Goal: Information Seeking & Learning: Learn about a topic

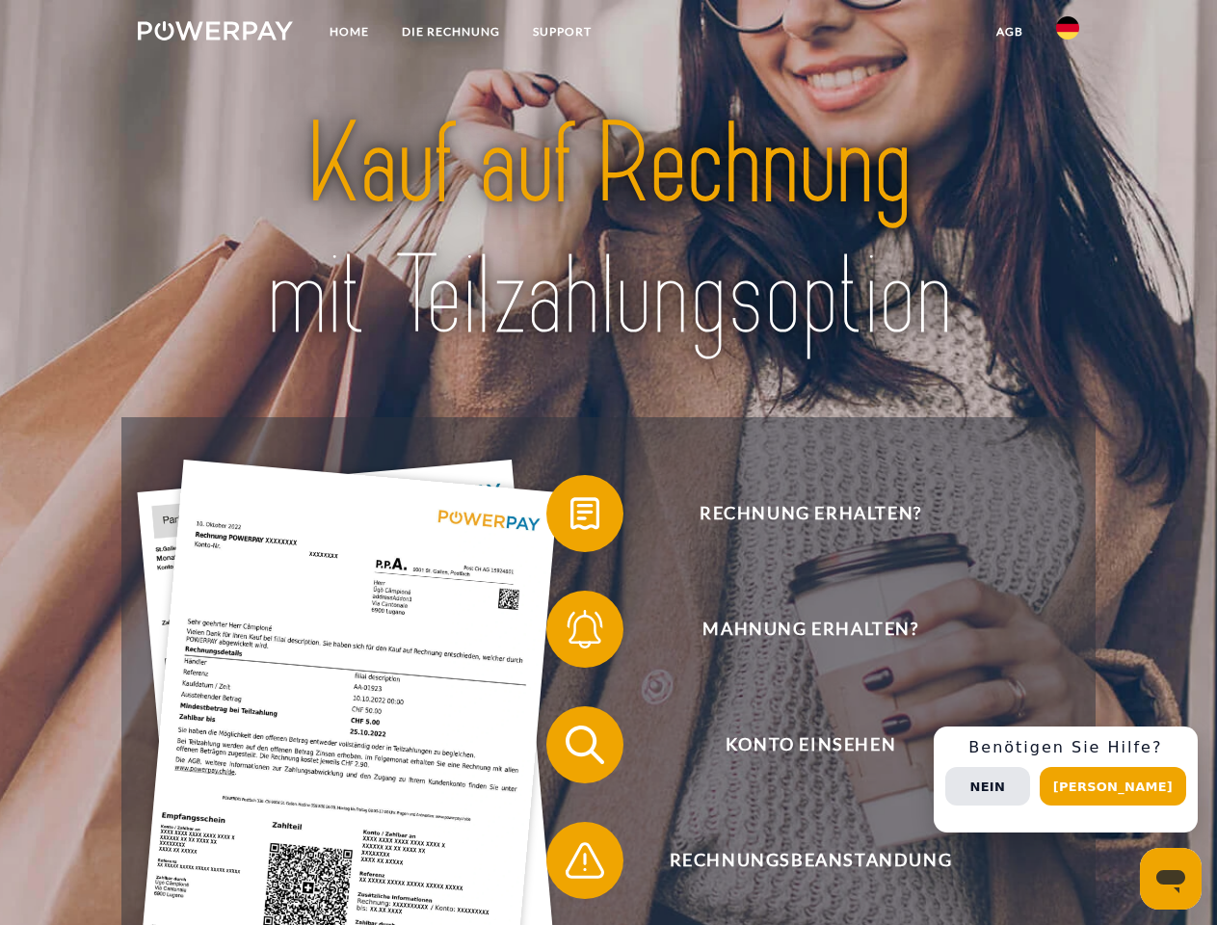
click at [215, 34] on img at bounding box center [215, 30] width 155 height 19
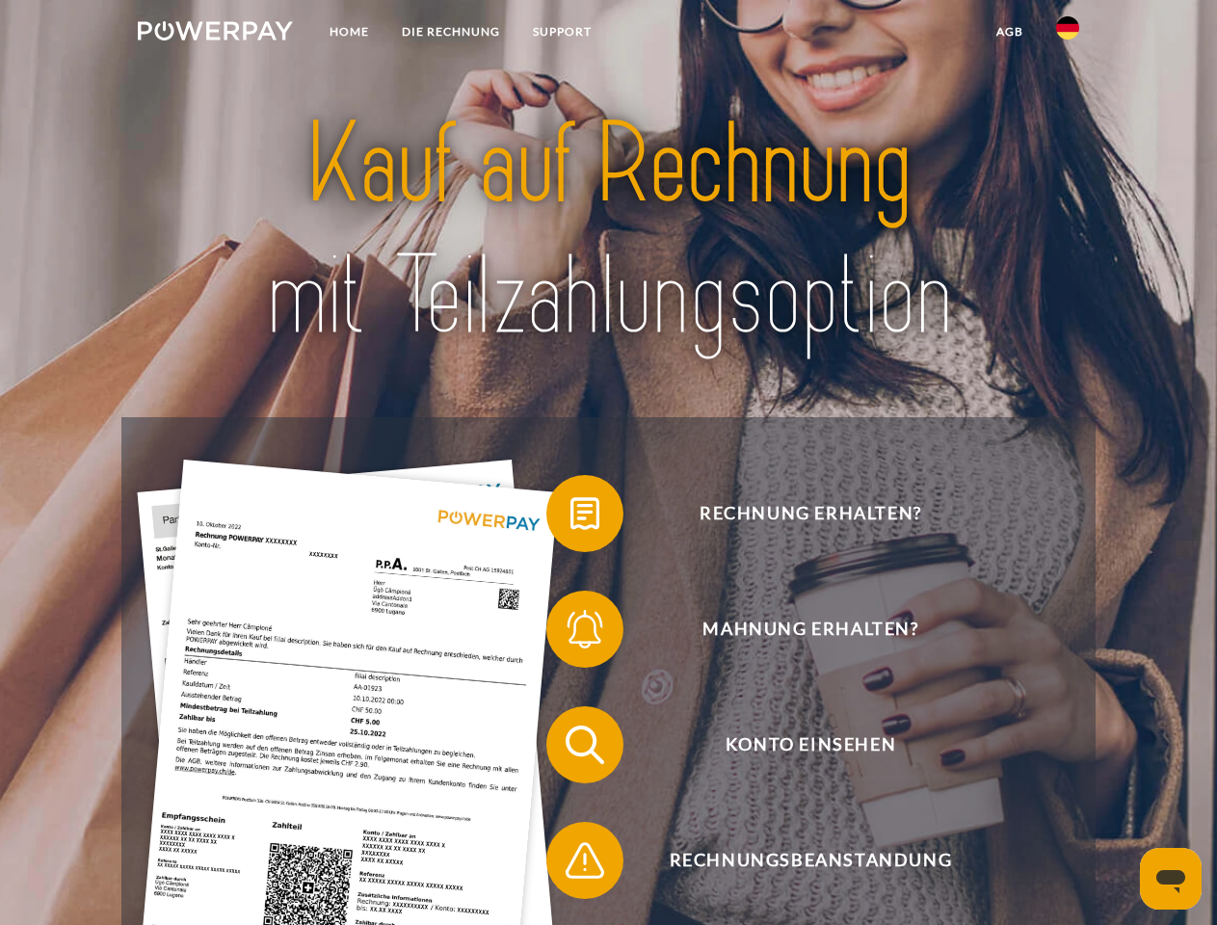
click at [1068, 34] on img at bounding box center [1067, 27] width 23 height 23
click at [1009, 32] on link "agb" at bounding box center [1010, 31] width 60 height 35
click at [571, 518] on span at bounding box center [556, 514] width 96 height 96
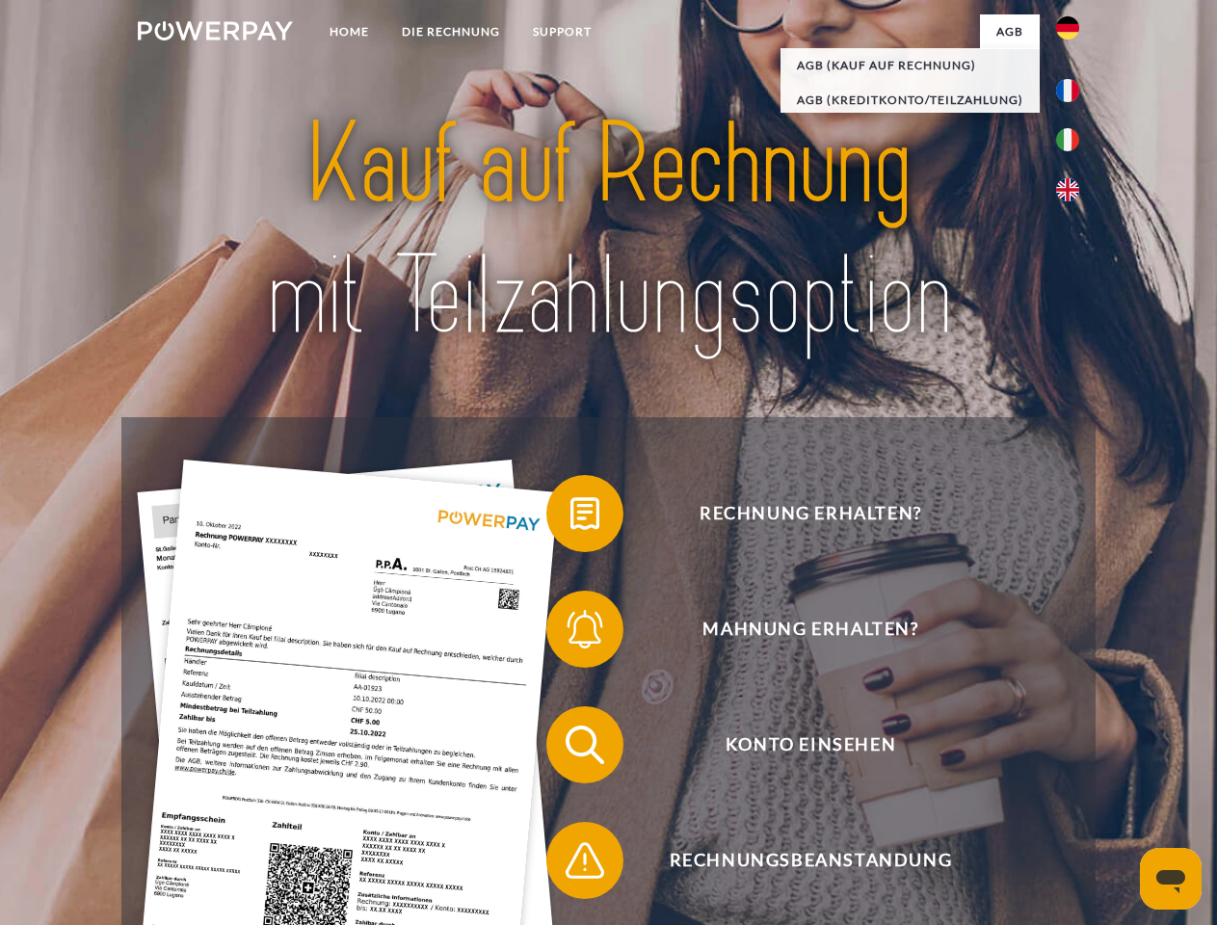
click at [571, 633] on span at bounding box center [556, 629] width 96 height 96
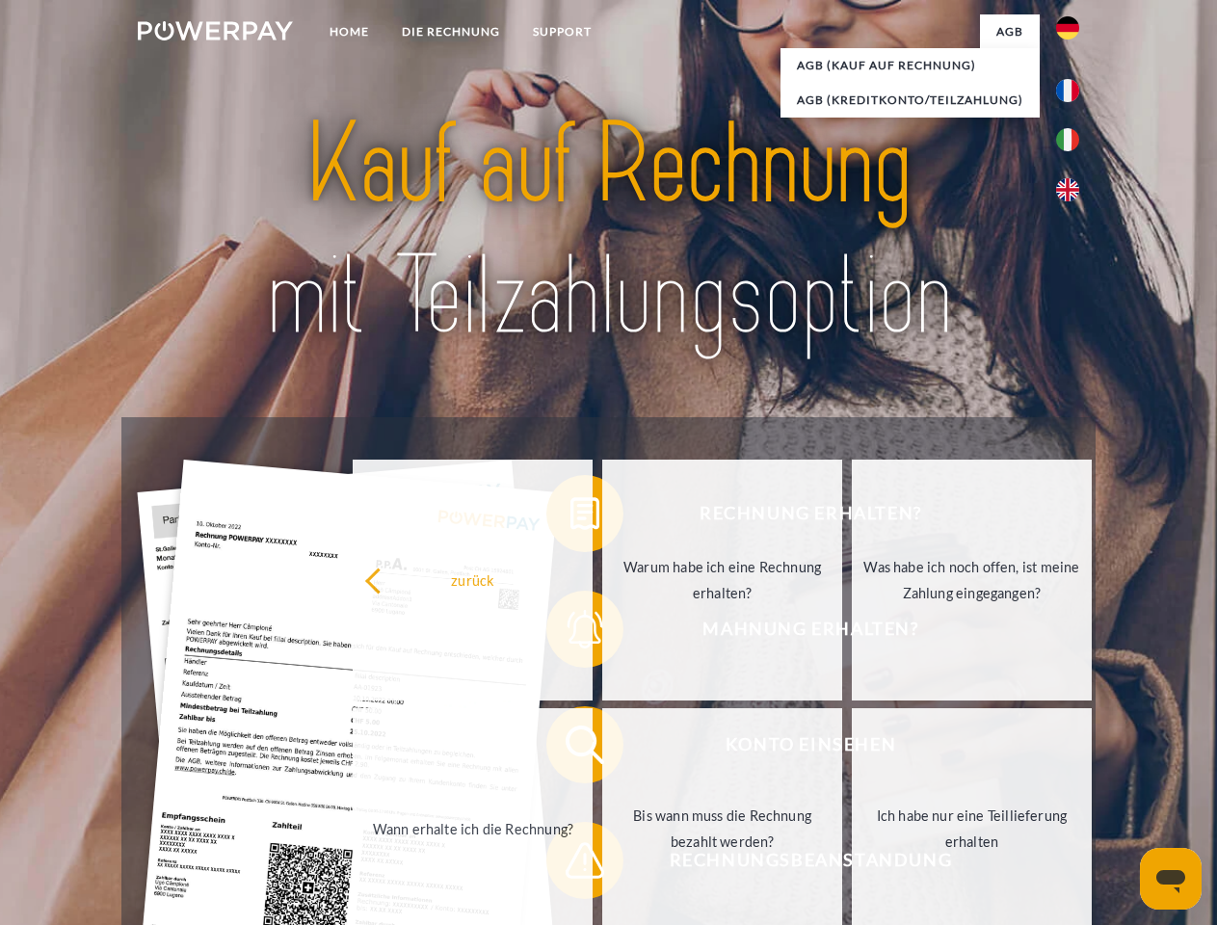
click at [602, 749] on link "Bis wann muss die Rechnung bezahlt werden?" at bounding box center [722, 828] width 240 height 241
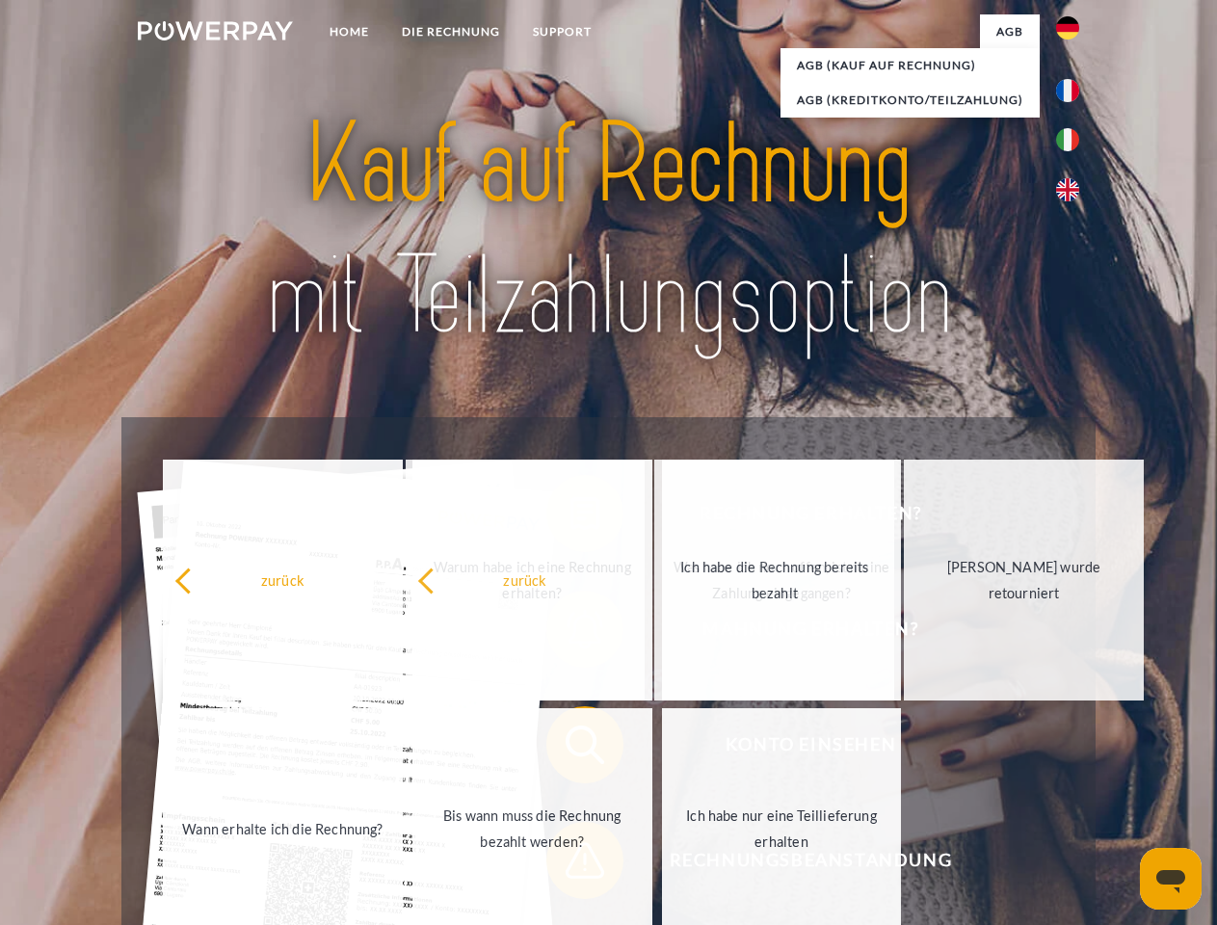
click at [571, 865] on span at bounding box center [556, 860] width 96 height 96
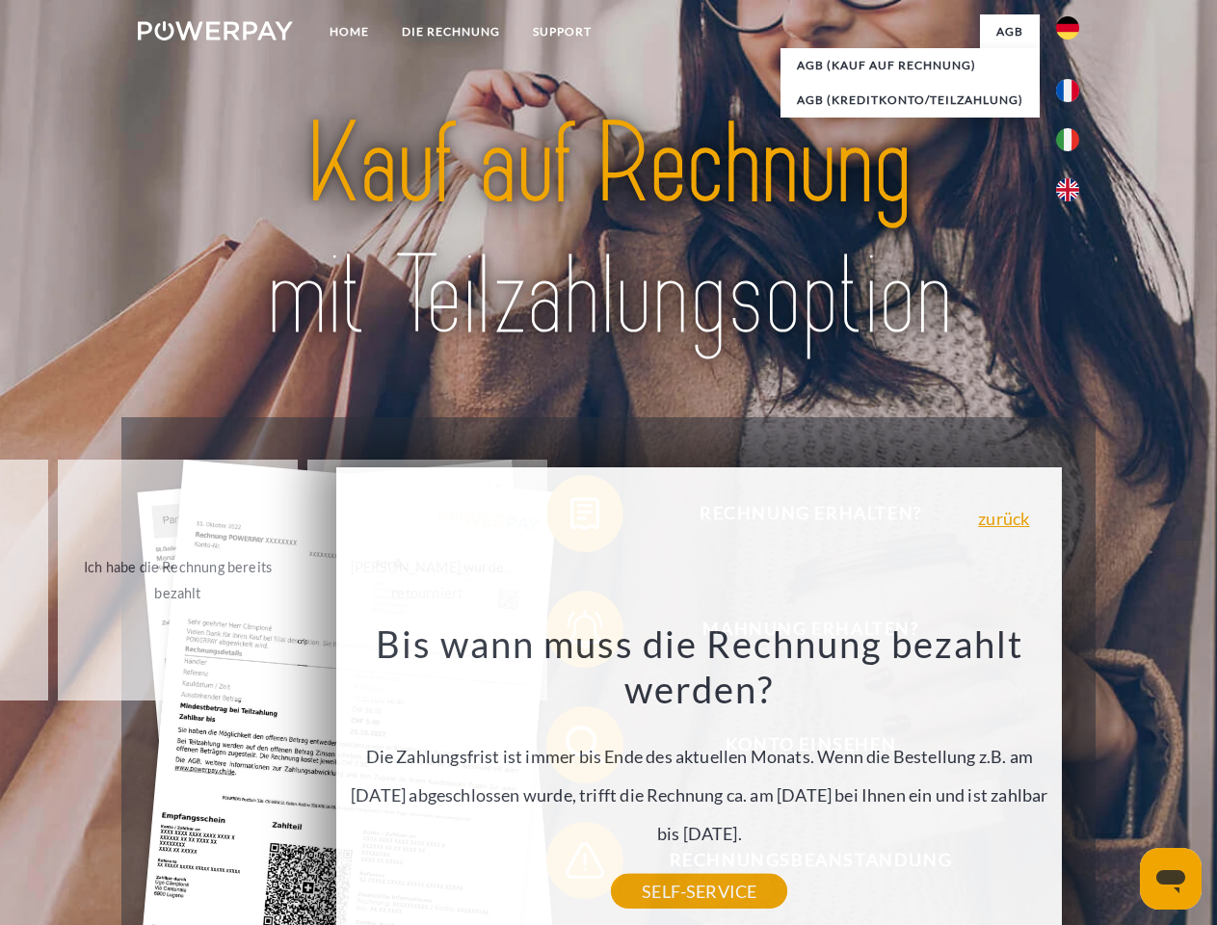
click at [1073, 780] on div "Rechnung erhalten? Mahnung erhalten? Konto einsehen" at bounding box center [607, 802] width 973 height 771
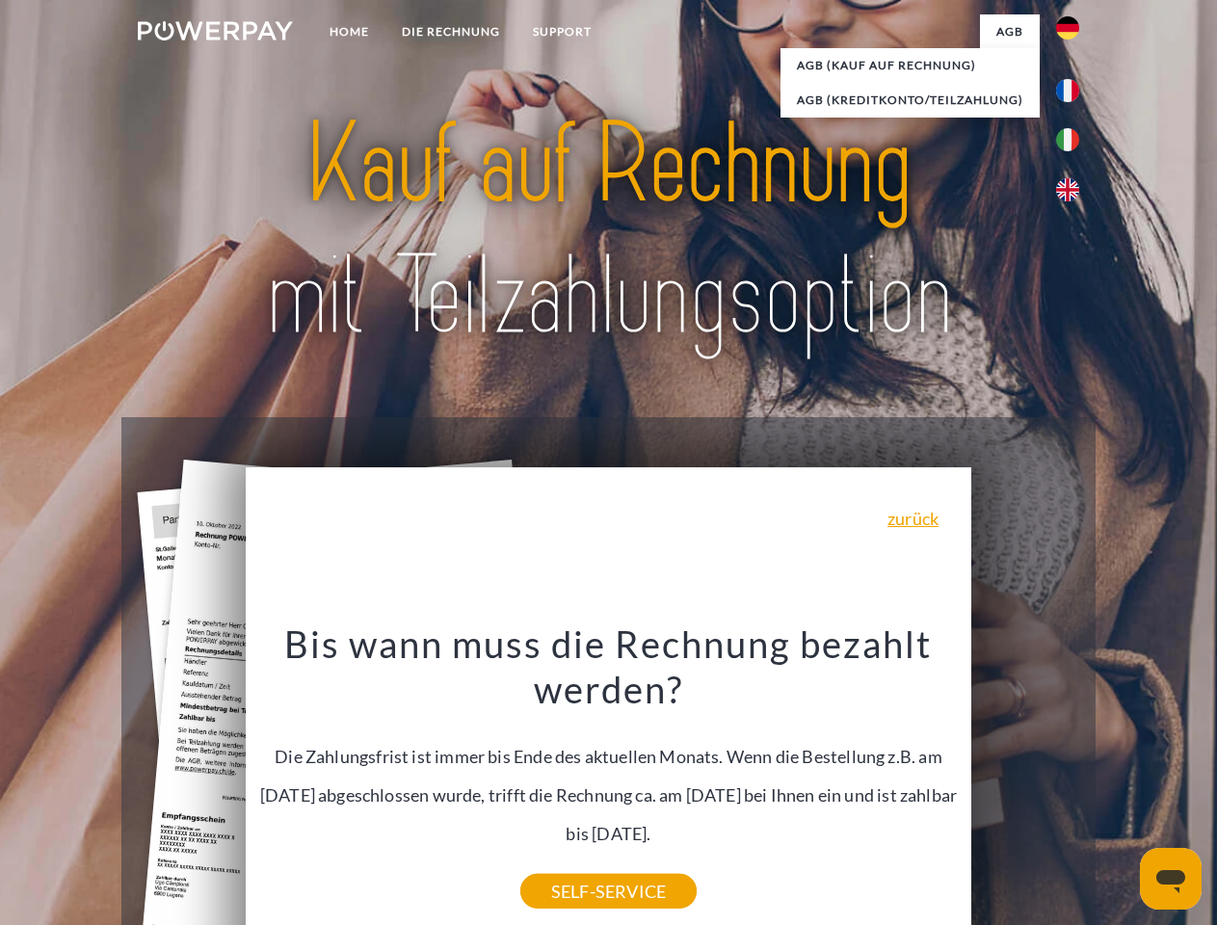
click at [1025, 784] on span "Konto einsehen" at bounding box center [810, 744] width 472 height 77
click at [1120, 786] on header "Home DIE RECHNUNG SUPPORT" at bounding box center [608, 665] width 1217 height 1331
